Goal: Find specific page/section: Find specific page/section

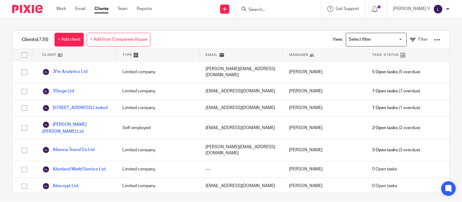
click at [261, 9] on div at bounding box center [277, 9] width 71 height 8
click at [262, 10] on input "Search" at bounding box center [275, 9] width 55 height 5
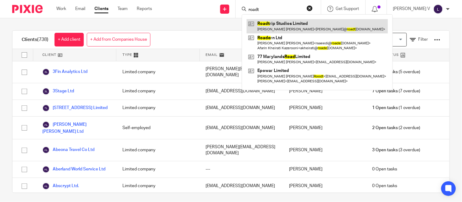
type input "roadt"
click at [281, 21] on link at bounding box center [316, 26] width 141 height 14
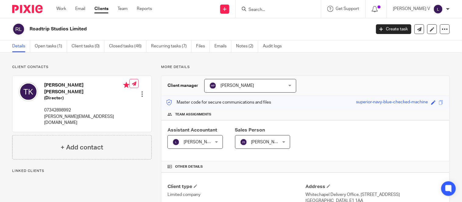
click at [270, 10] on input "Search" at bounding box center [275, 9] width 55 height 5
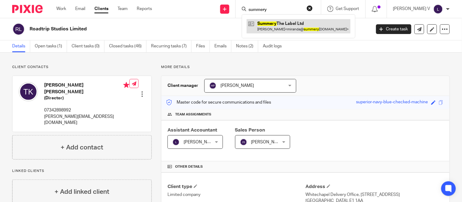
type input "summery"
click at [273, 22] on link at bounding box center [298, 26] width 104 height 14
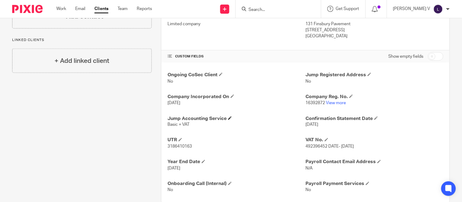
scroll to position [171, 0]
drag, startPoint x: 267, startPoint y: 5, endPoint x: 262, endPoint y: 14, distance: 10.5
click at [262, 14] on div at bounding box center [277, 9] width 85 height 18
click at [263, 12] on input "Search" at bounding box center [275, 9] width 55 height 5
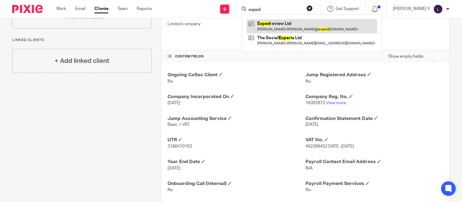
type input "exped"
click at [273, 19] on link at bounding box center [311, 26] width 131 height 14
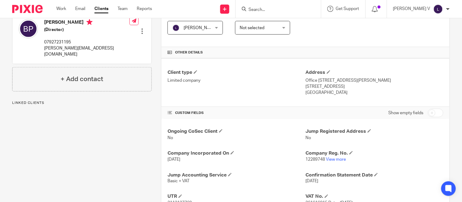
scroll to position [115, 0]
click at [336, 157] on link "View more" at bounding box center [336, 159] width 20 height 4
